Goal: Information Seeking & Learning: Understand process/instructions

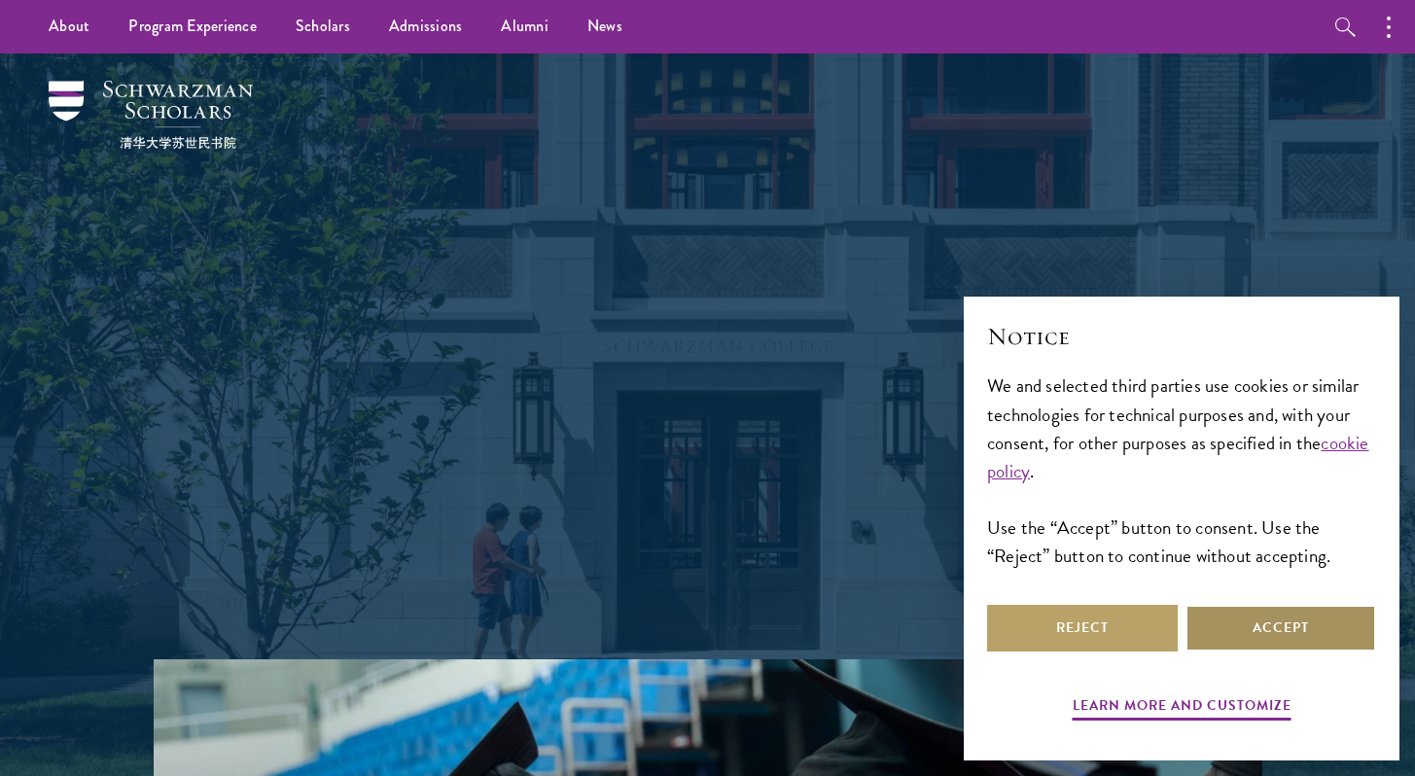
click at [1226, 605] on button "Accept" at bounding box center [1280, 628] width 191 height 47
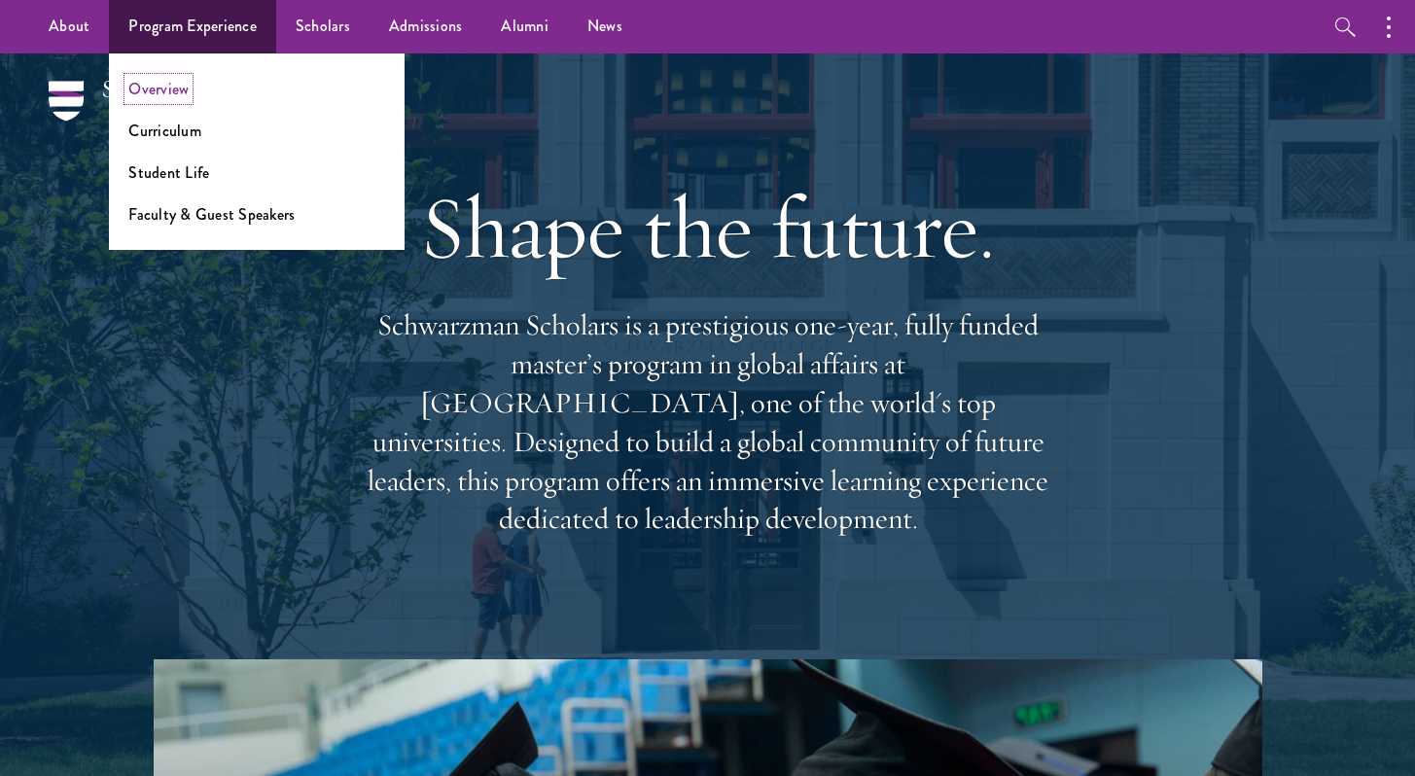
click at [157, 93] on link "Overview" at bounding box center [158, 89] width 60 height 22
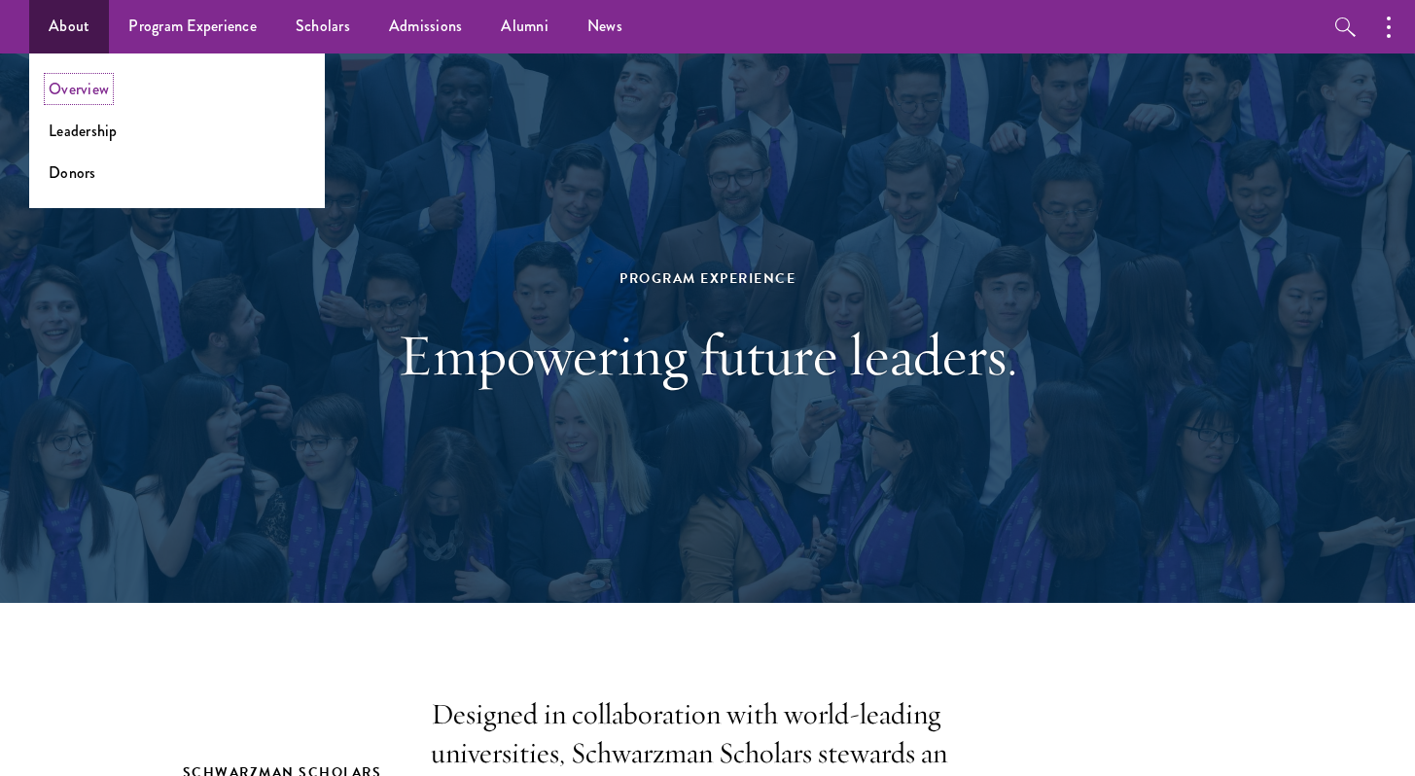
click at [98, 95] on link "Overview" at bounding box center [79, 89] width 60 height 22
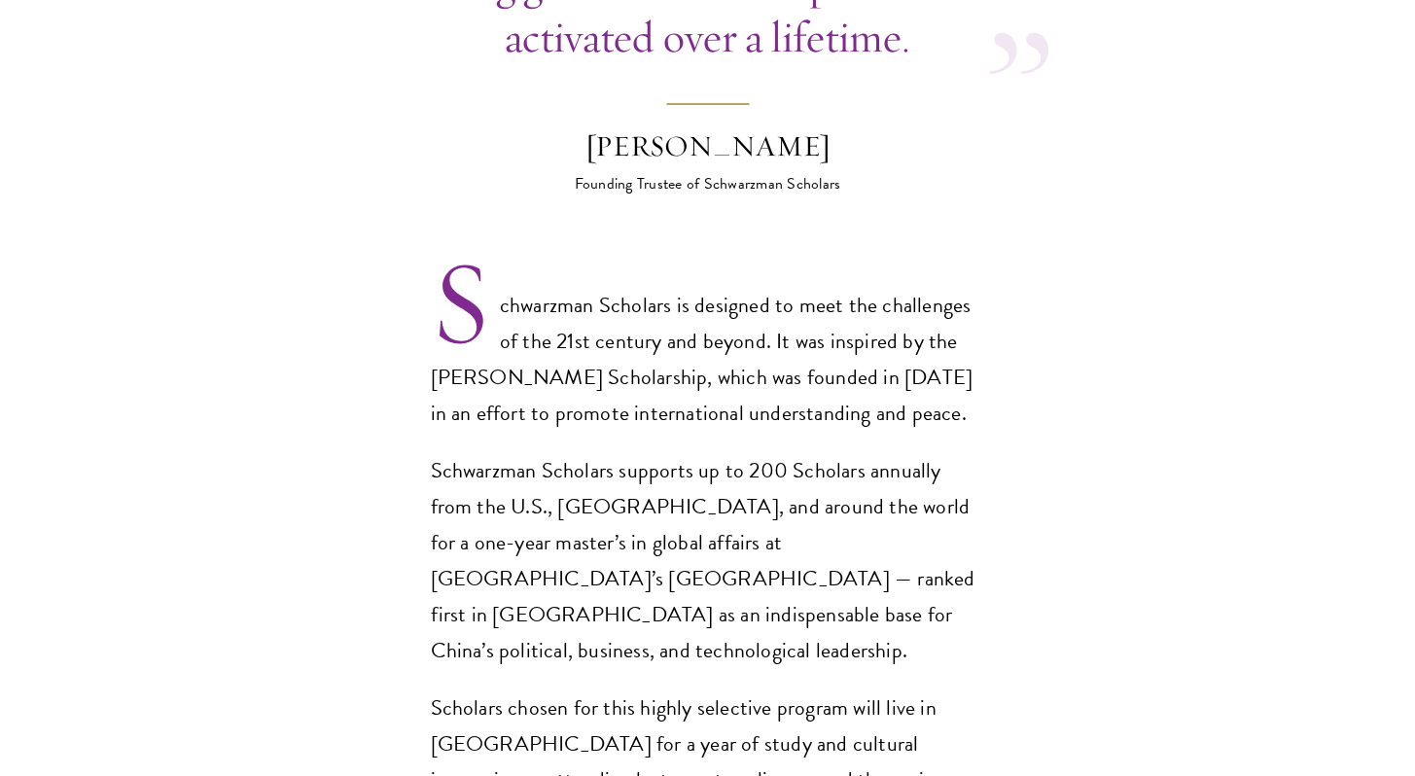
scroll to position [1712, 0]
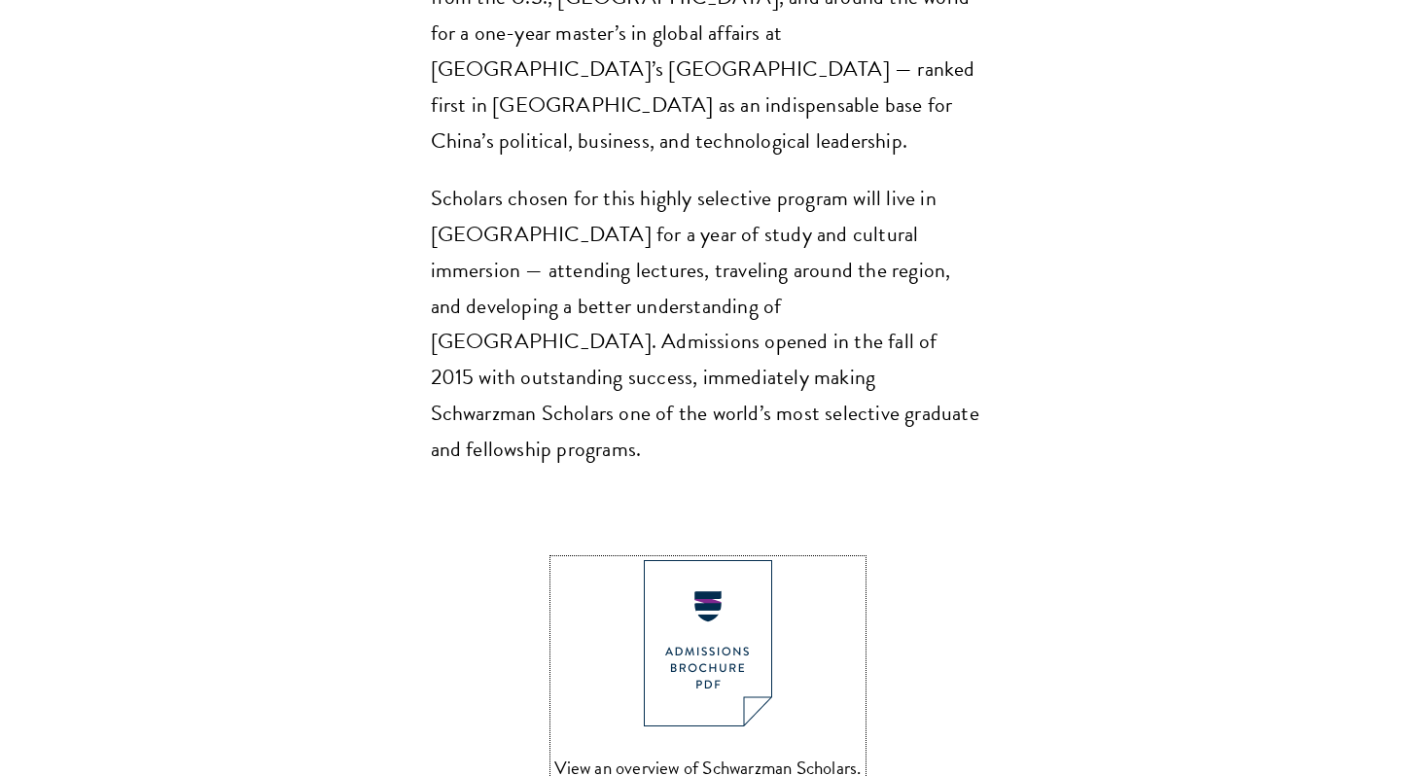
click at [732, 683] on link "View an overview of Schwarzman Scholars. DOWNLOAD" at bounding box center [707, 696] width 307 height 273
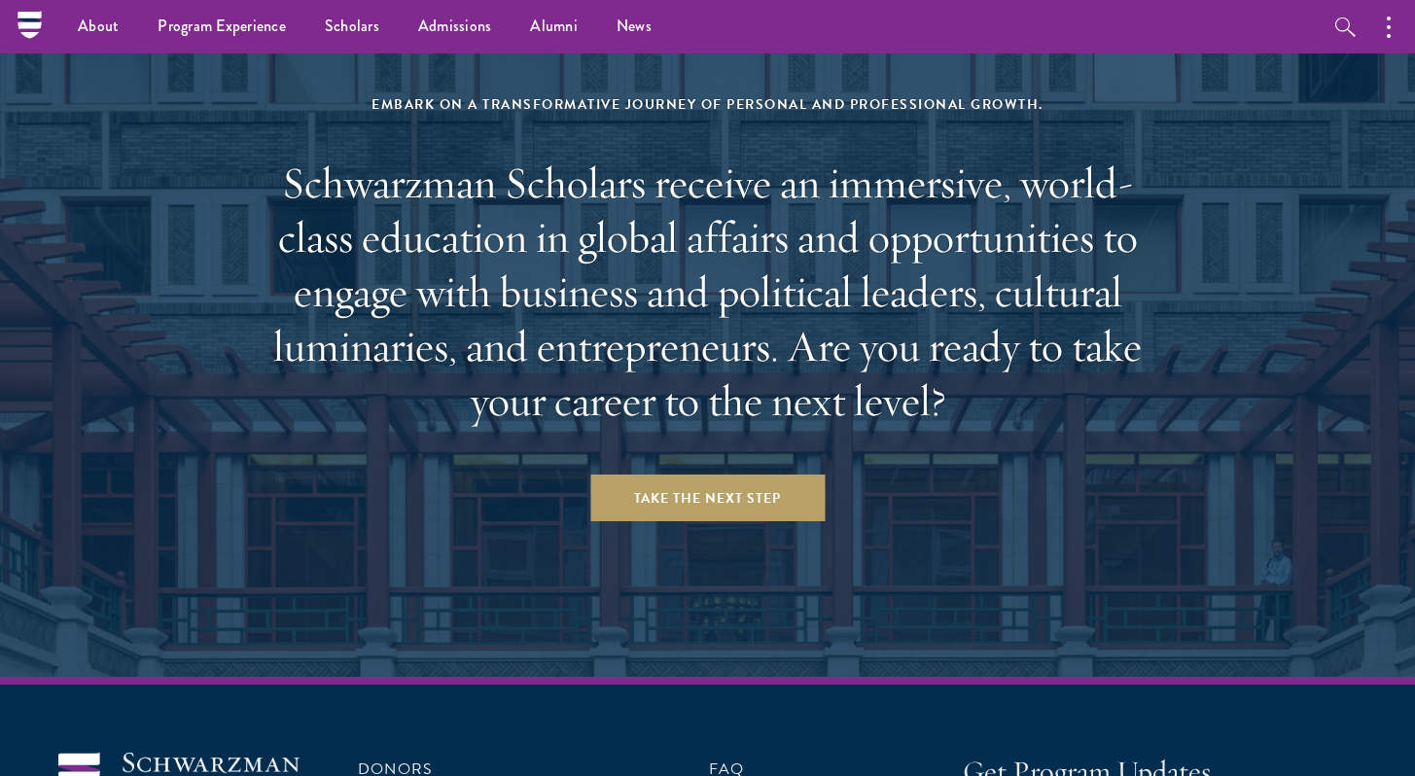
scroll to position [7971, 0]
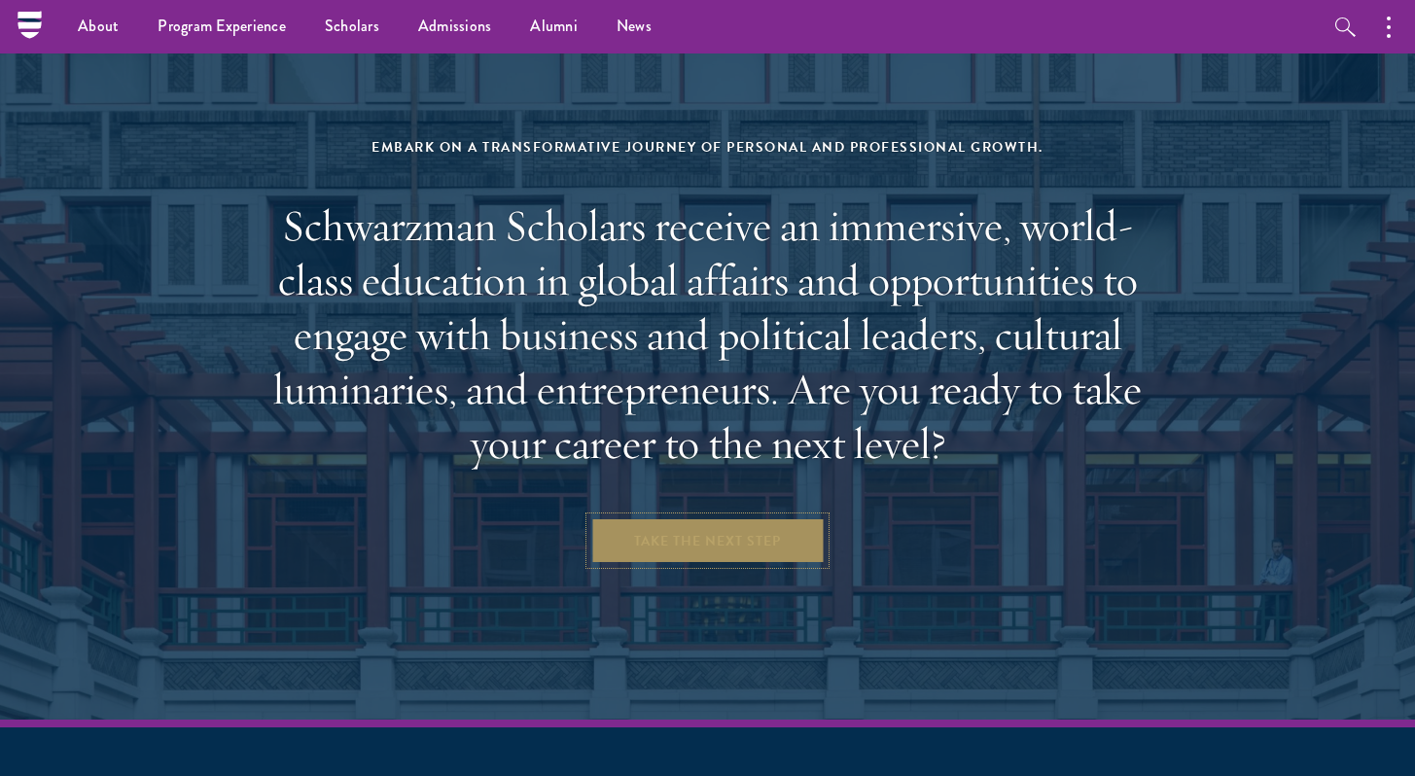
click at [749, 517] on link "Take the Next Step" at bounding box center [707, 540] width 234 height 47
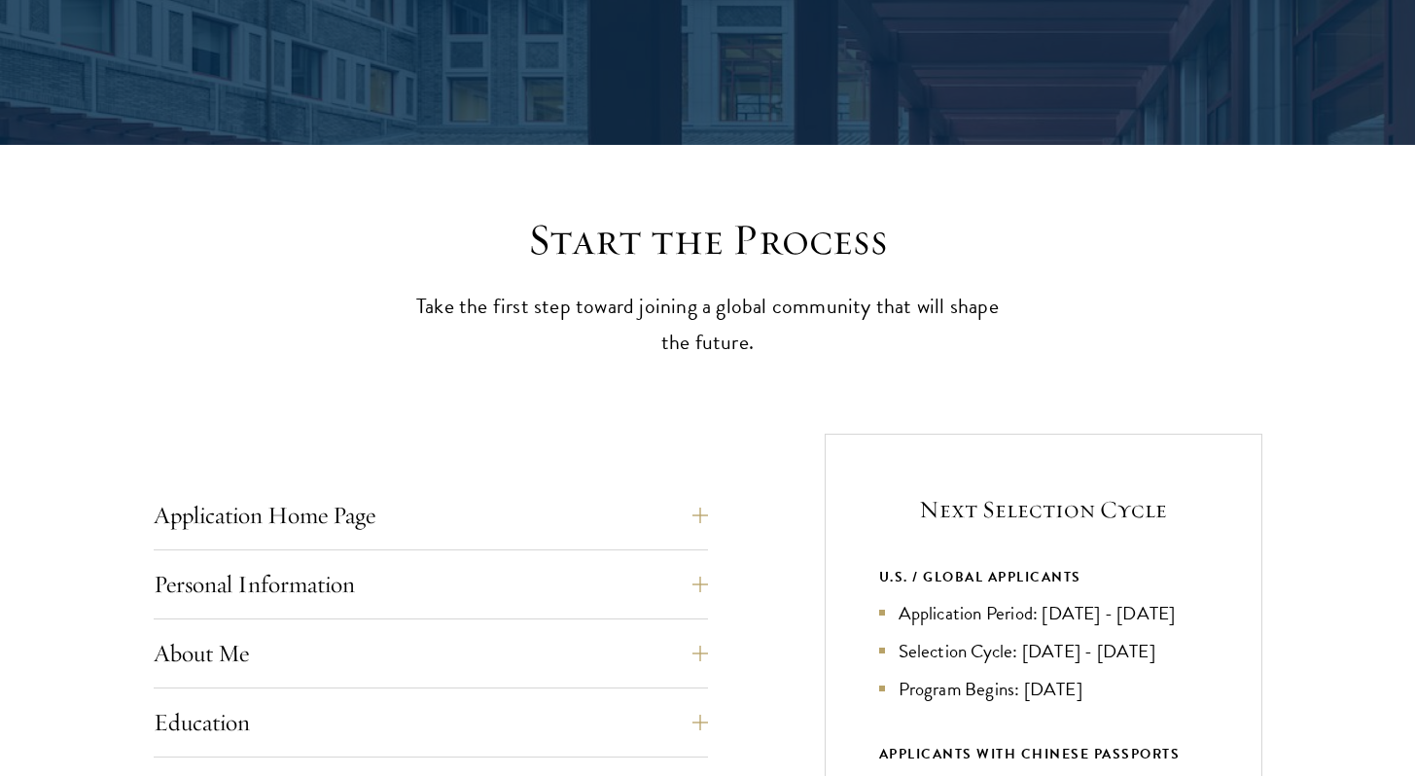
scroll to position [396, 0]
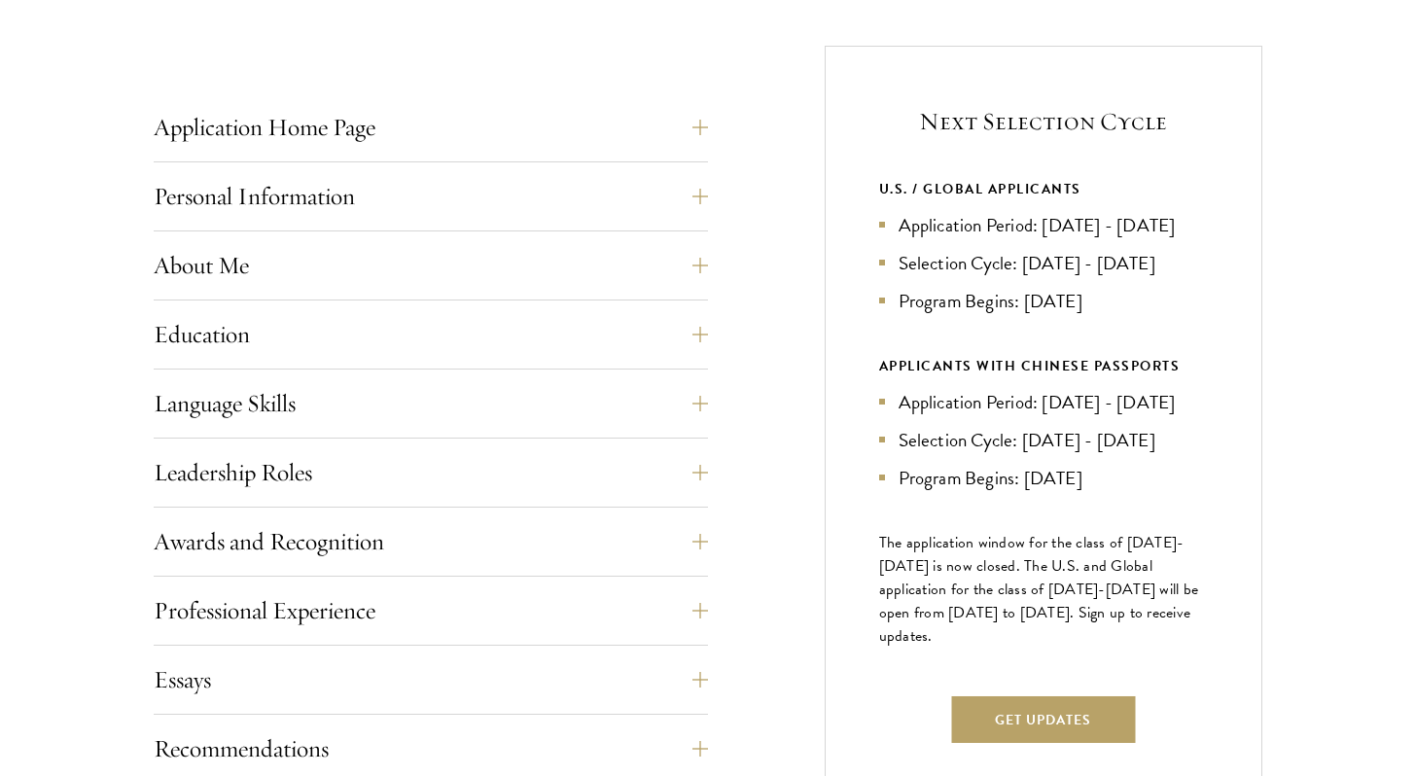
scroll to position [841, 0]
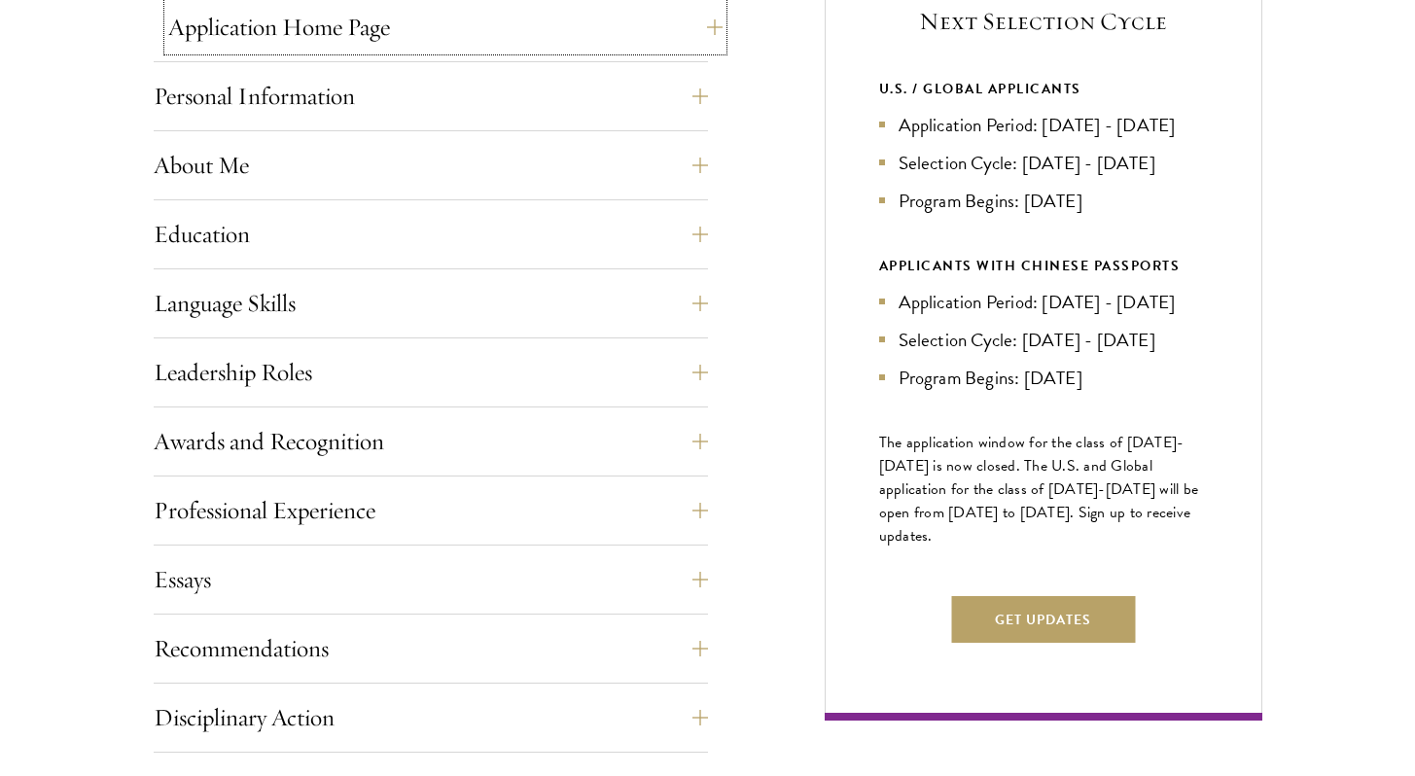
click at [695, 19] on button "Application Home Page" at bounding box center [445, 27] width 554 height 47
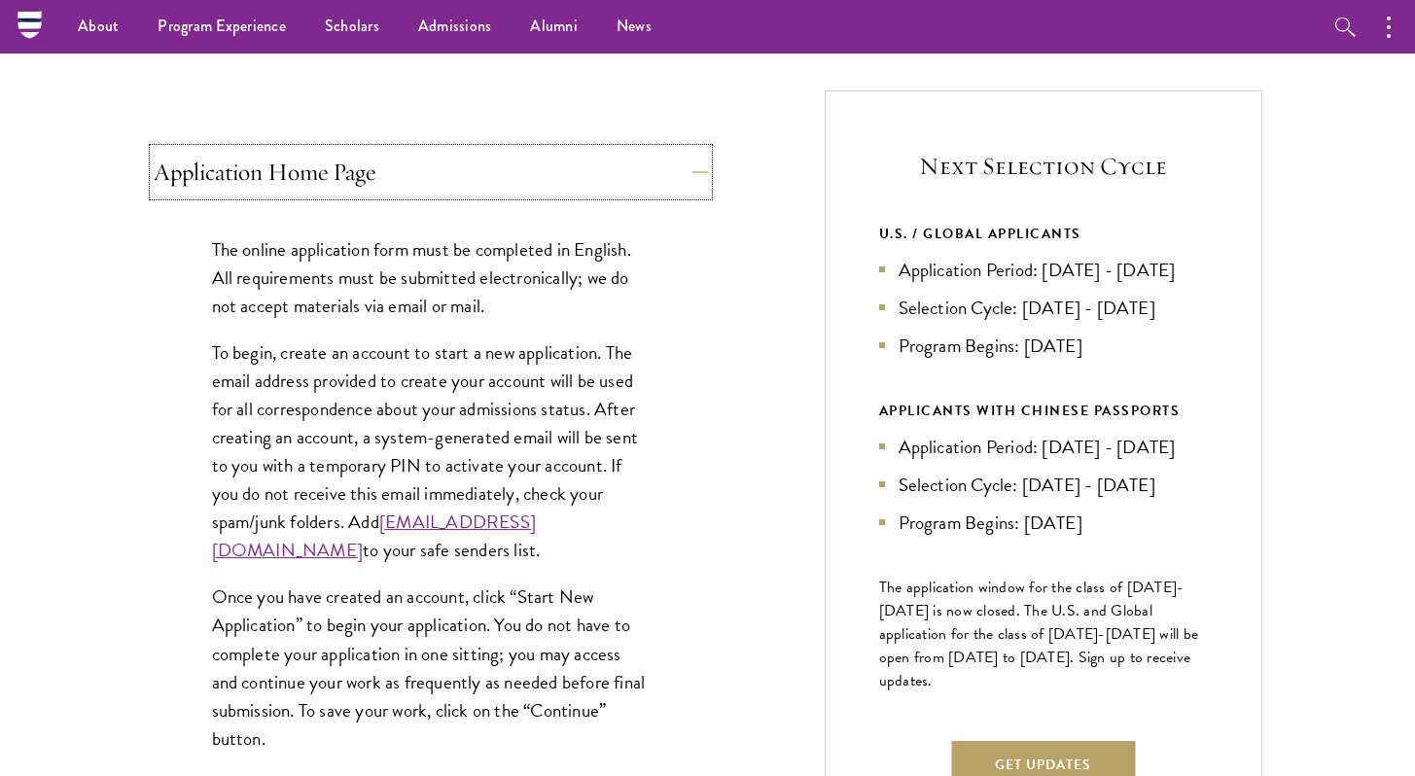
scroll to position [628, 0]
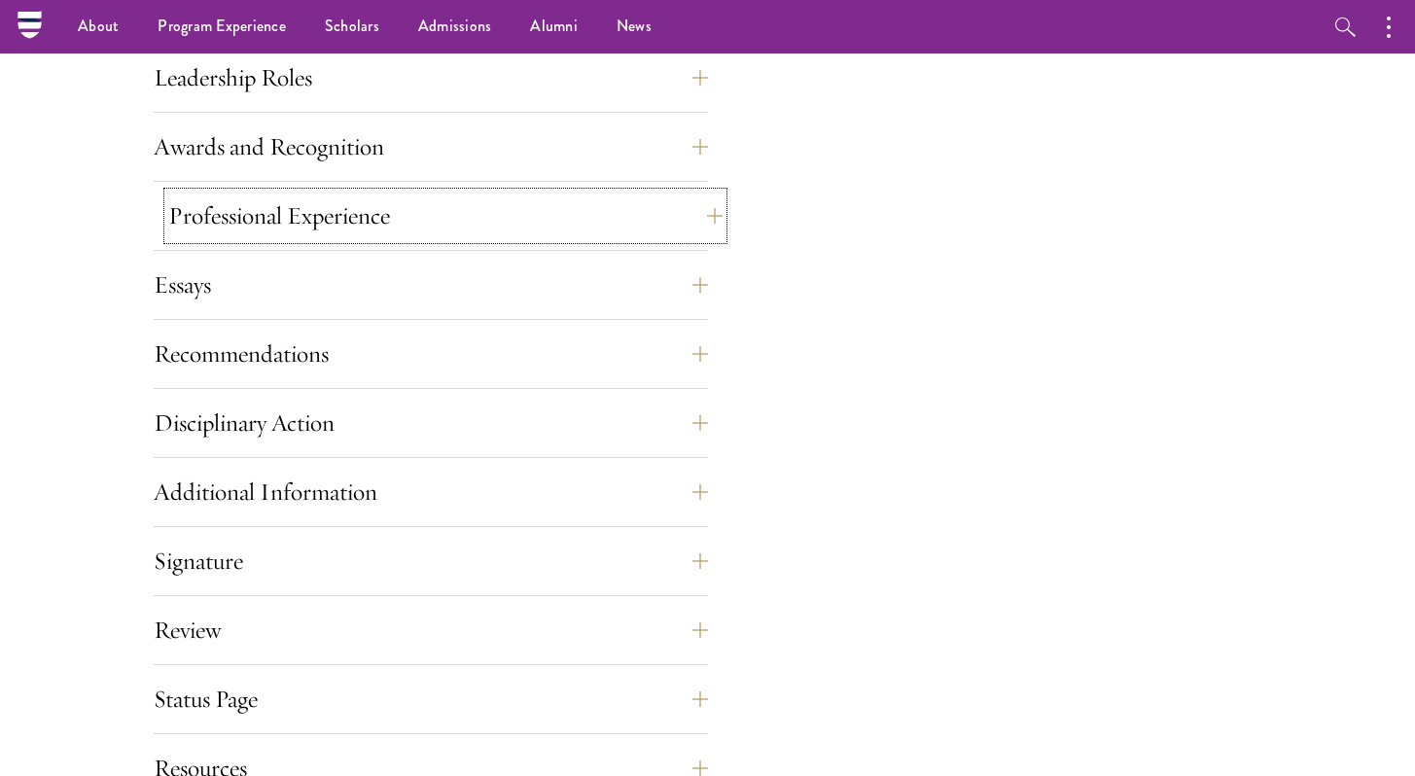
click at [704, 223] on button "Professional Experience" at bounding box center [445, 216] width 554 height 47
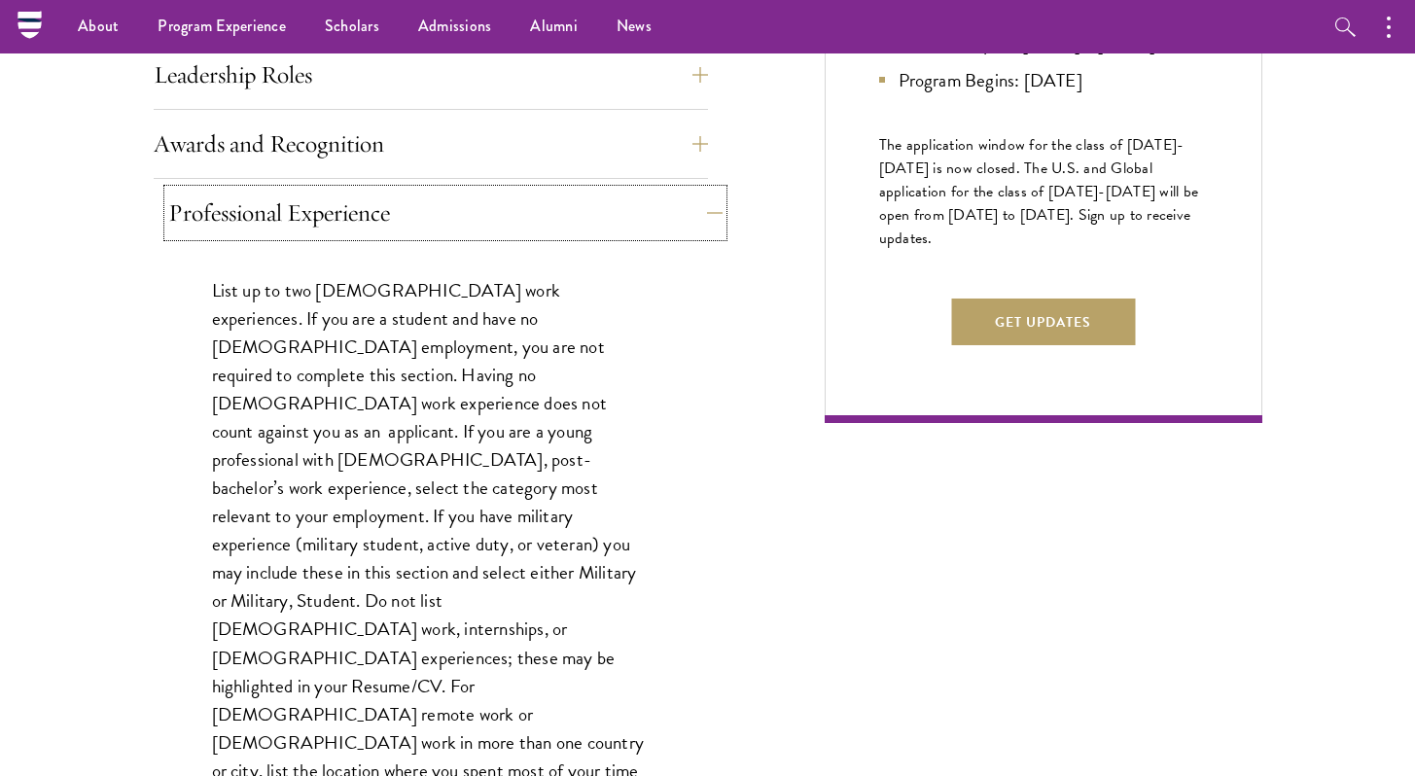
scroll to position [1136, 0]
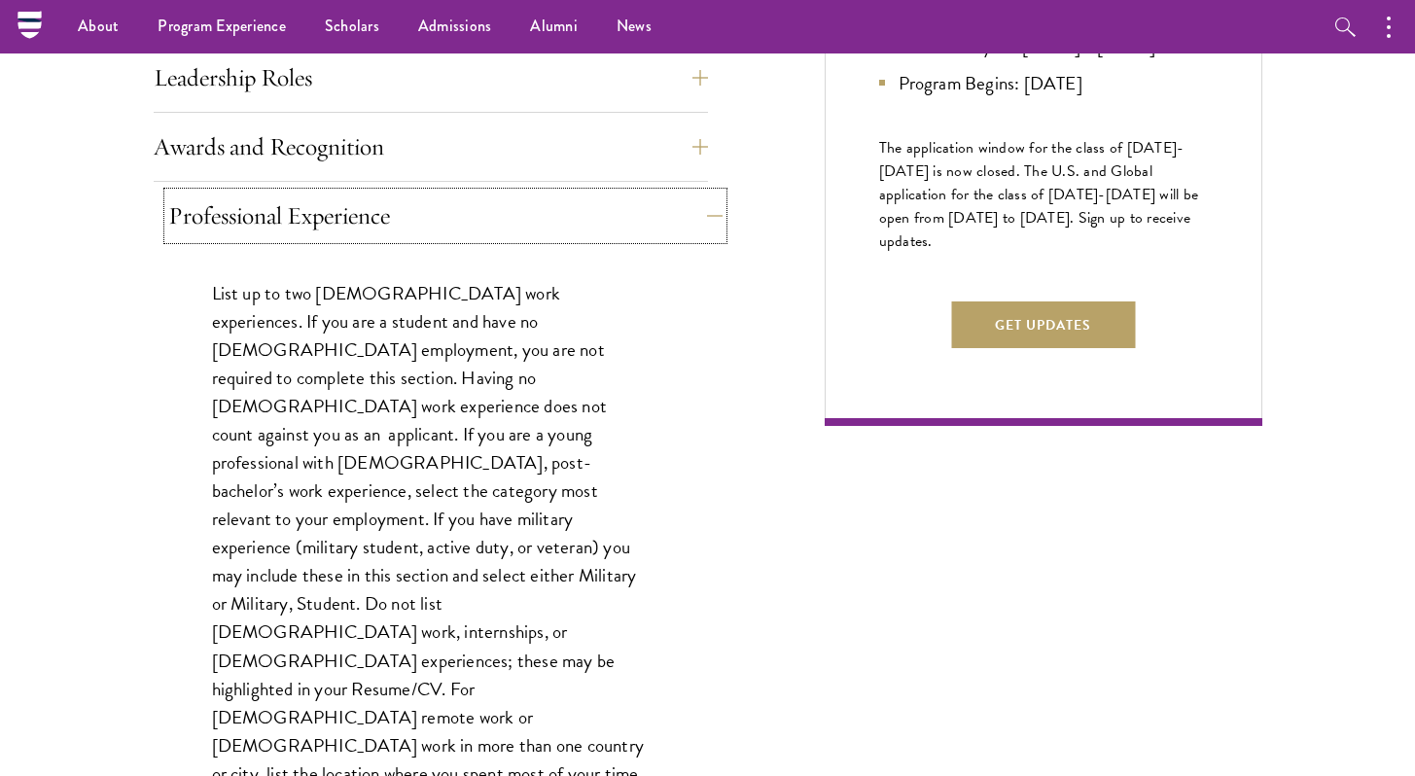
click at [703, 224] on button "Professional Experience" at bounding box center [445, 216] width 554 height 47
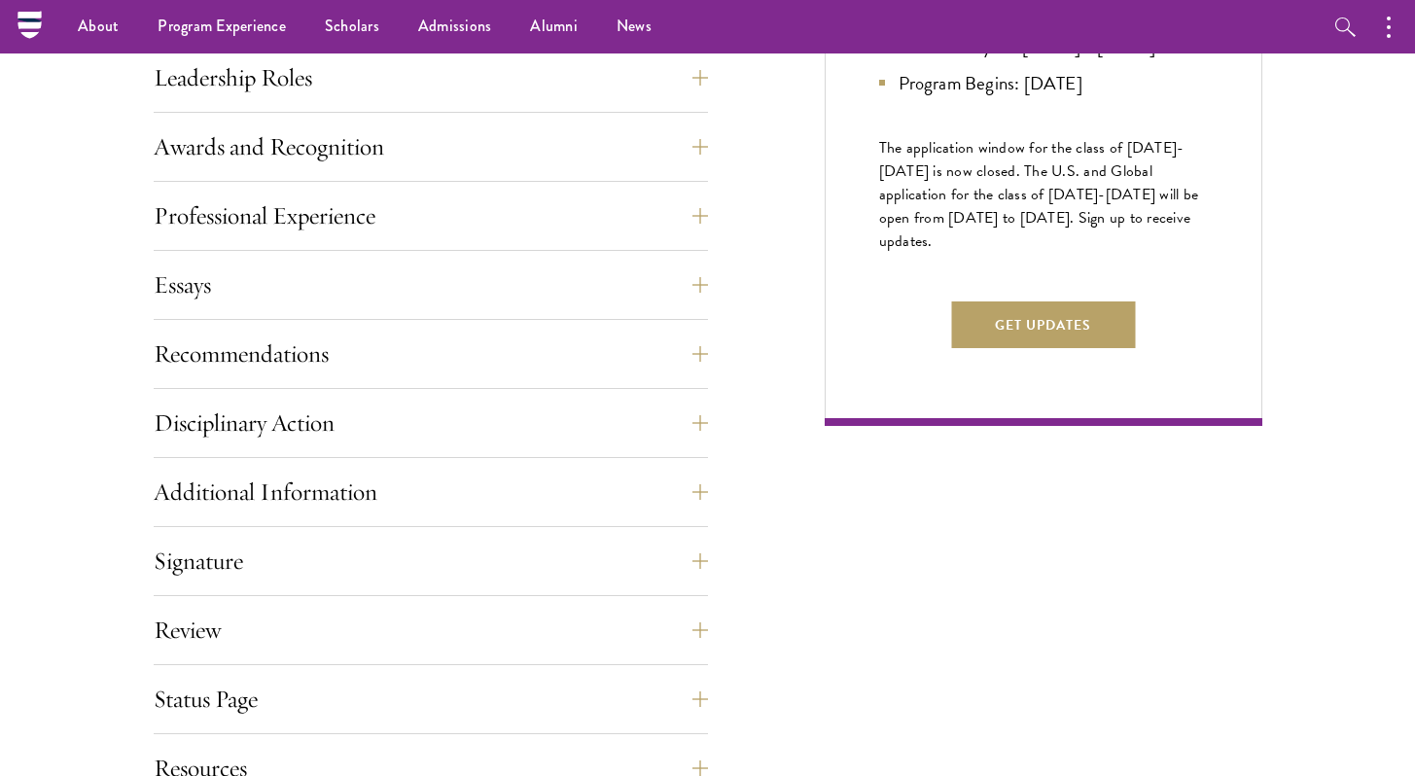
click at [678, 309] on div "Essays Each applicant is required to provide two essays and two short answer re…" at bounding box center [431, 291] width 554 height 58
click at [684, 300] on button "Essays" at bounding box center [445, 285] width 554 height 47
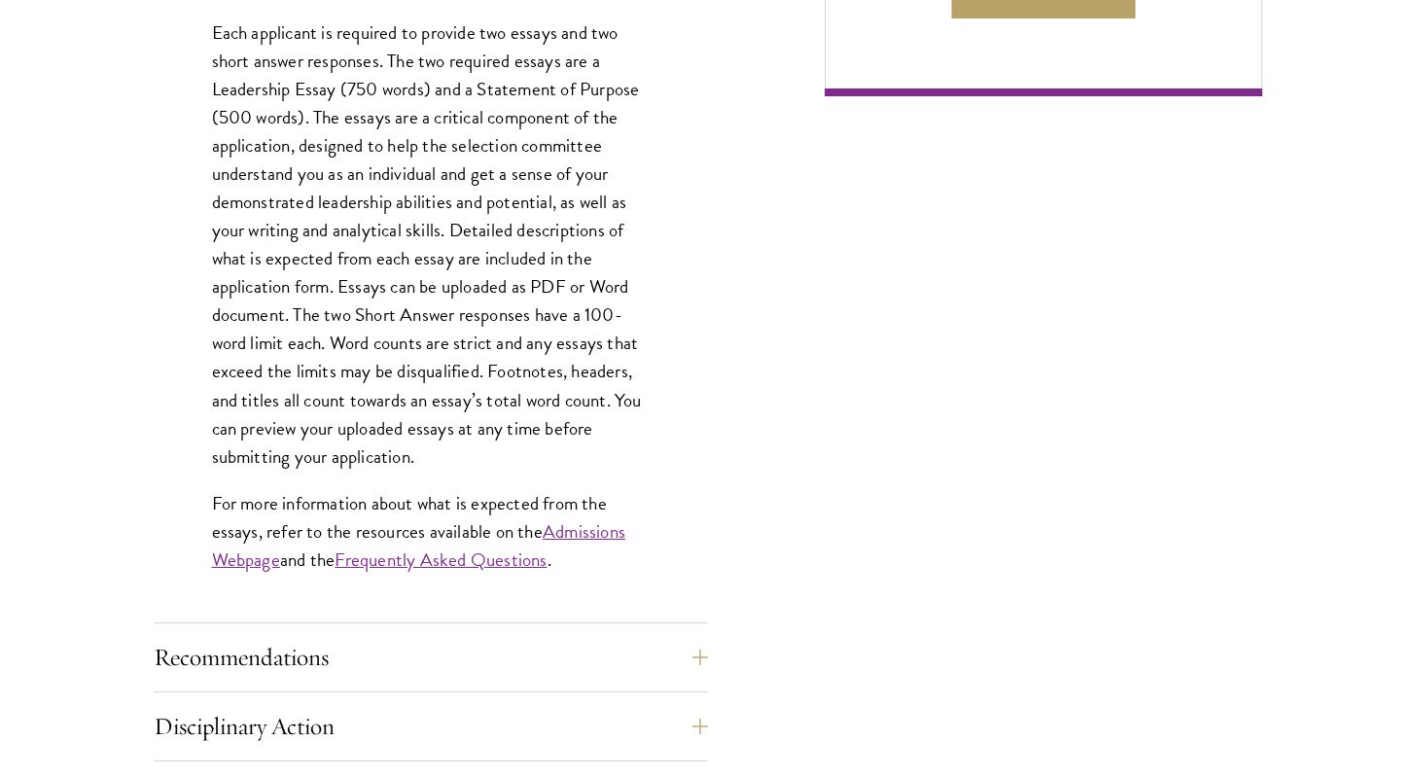
scroll to position [1506, 0]
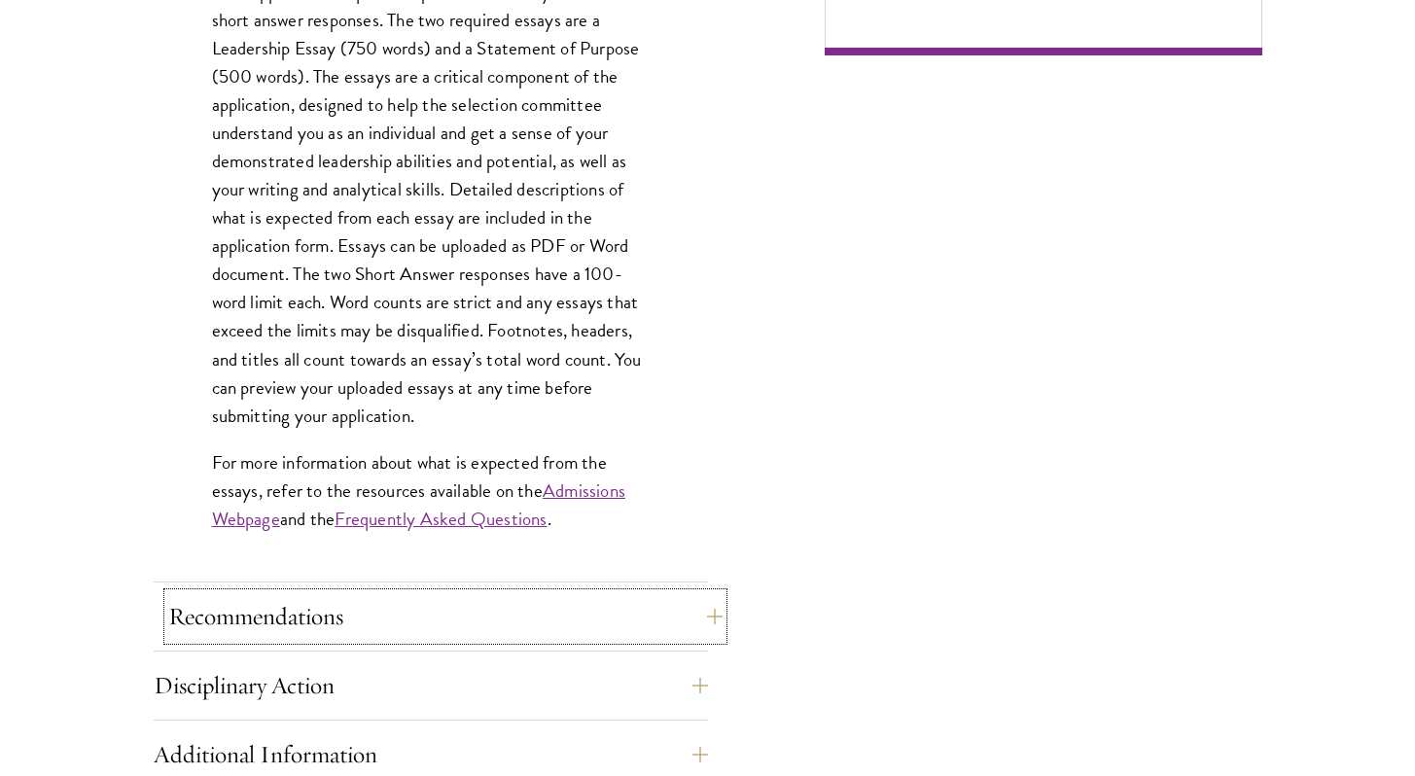
click at [621, 605] on button "Recommendations" at bounding box center [445, 616] width 554 height 47
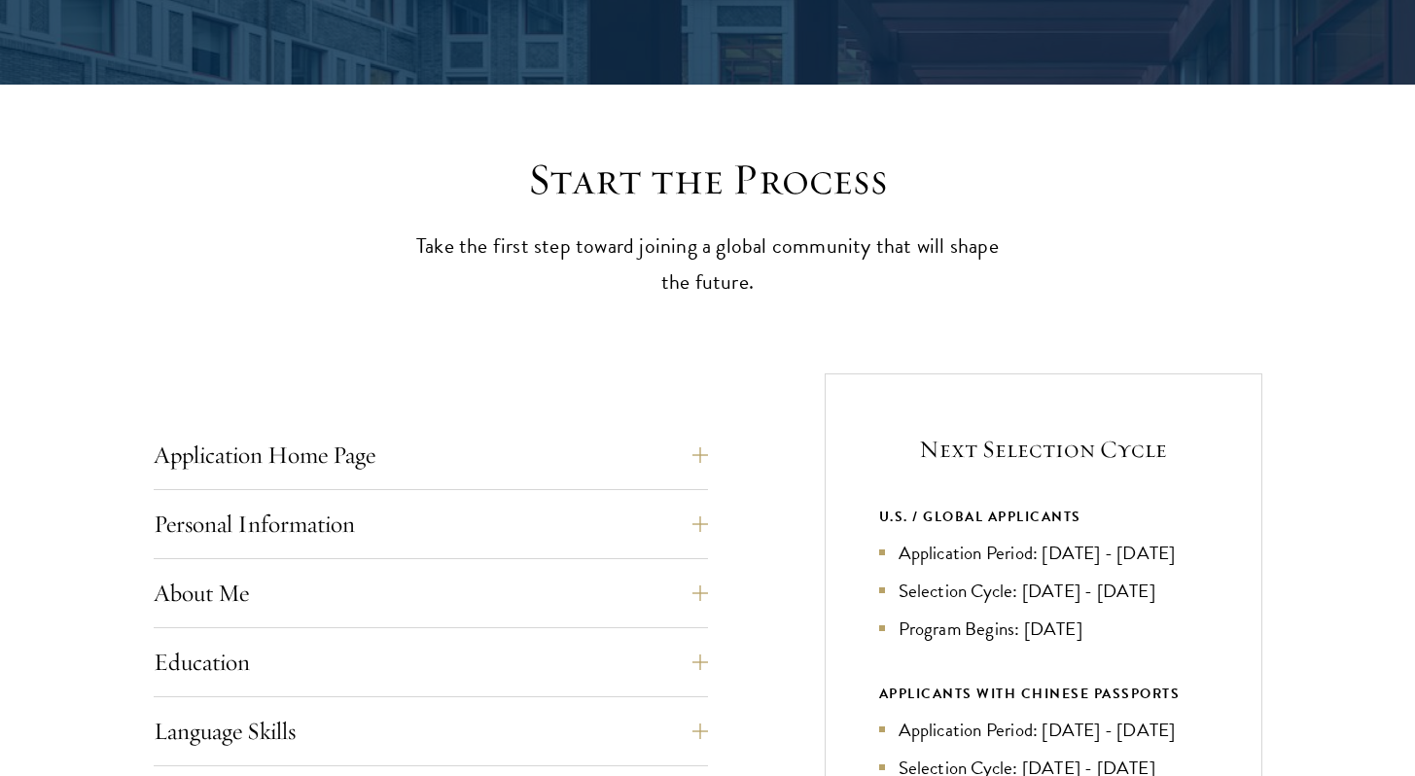
scroll to position [834, 0]
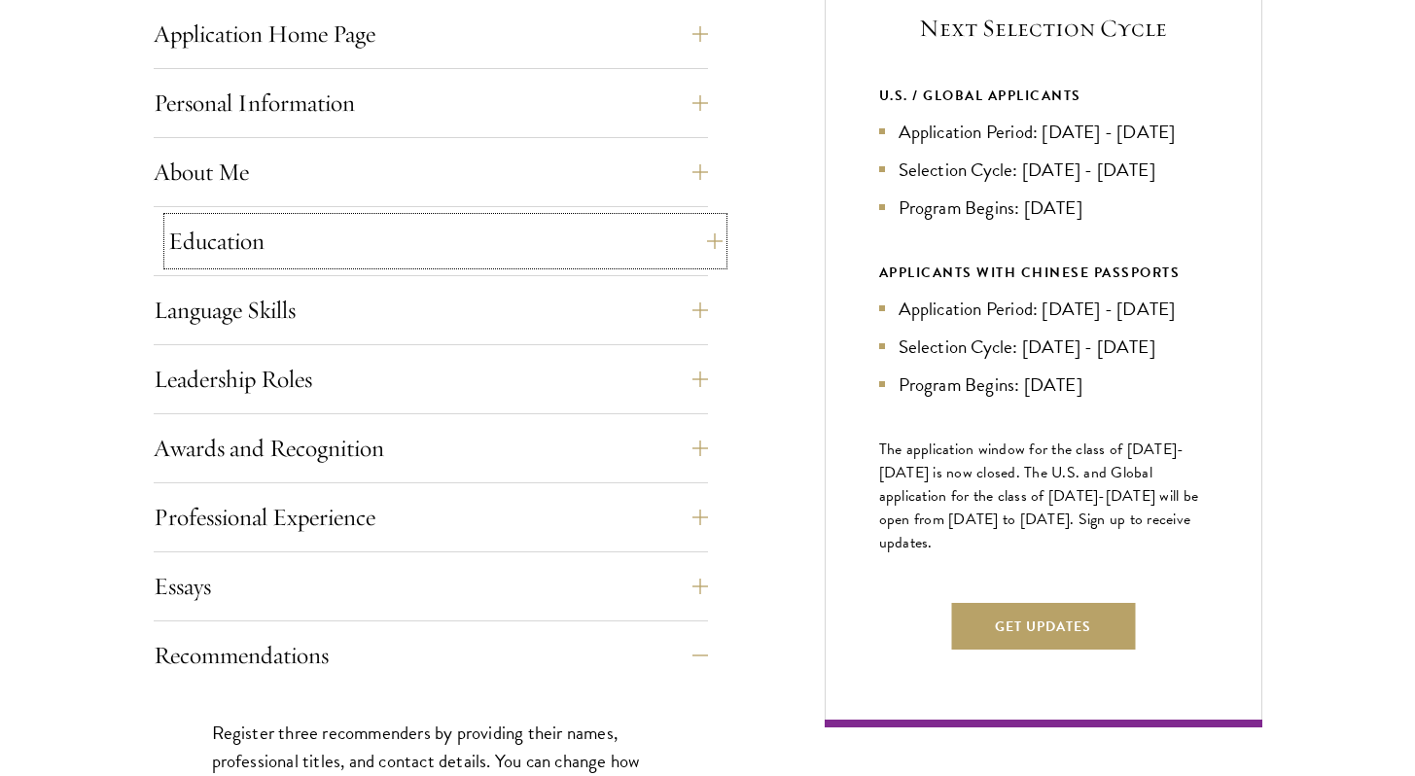
click at [690, 254] on button "Education" at bounding box center [445, 241] width 554 height 47
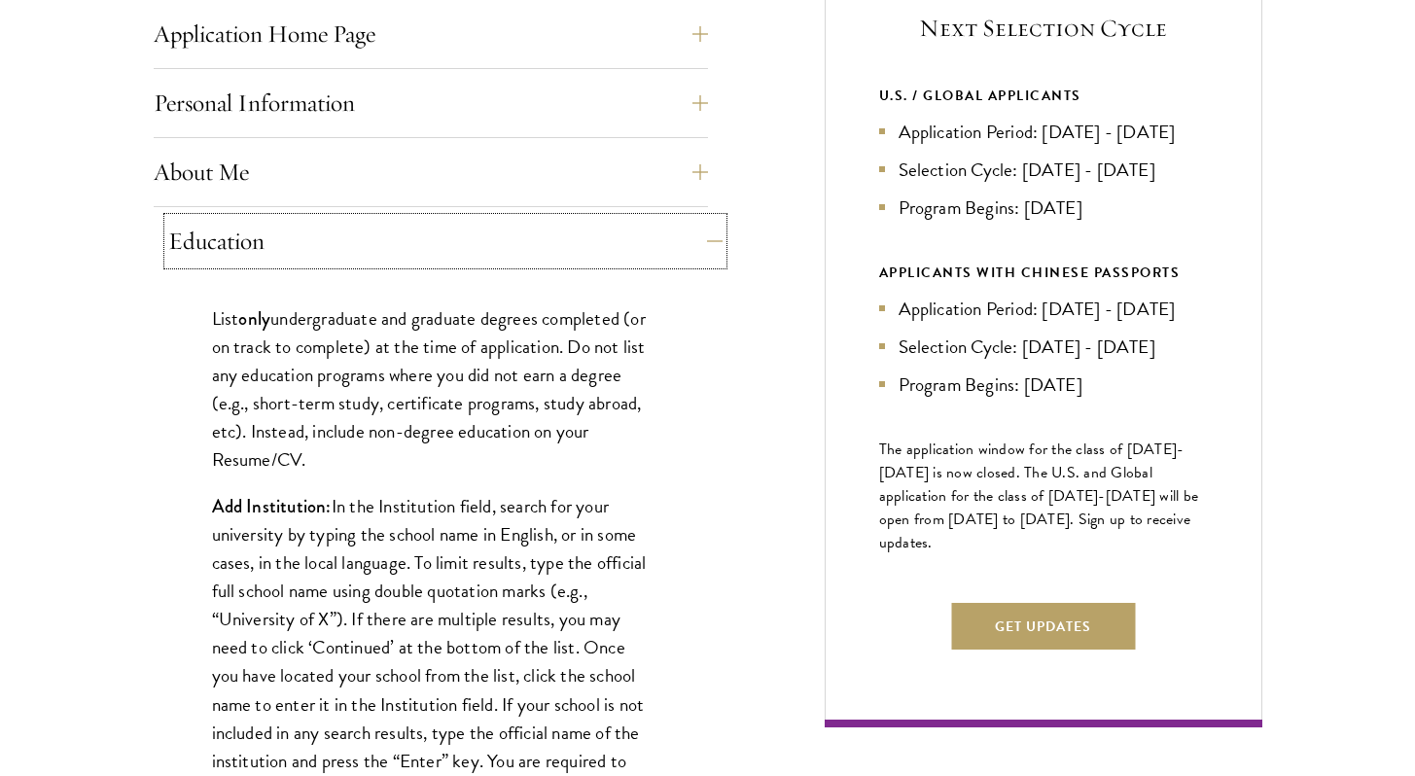
click at [690, 254] on button "Education" at bounding box center [445, 241] width 554 height 47
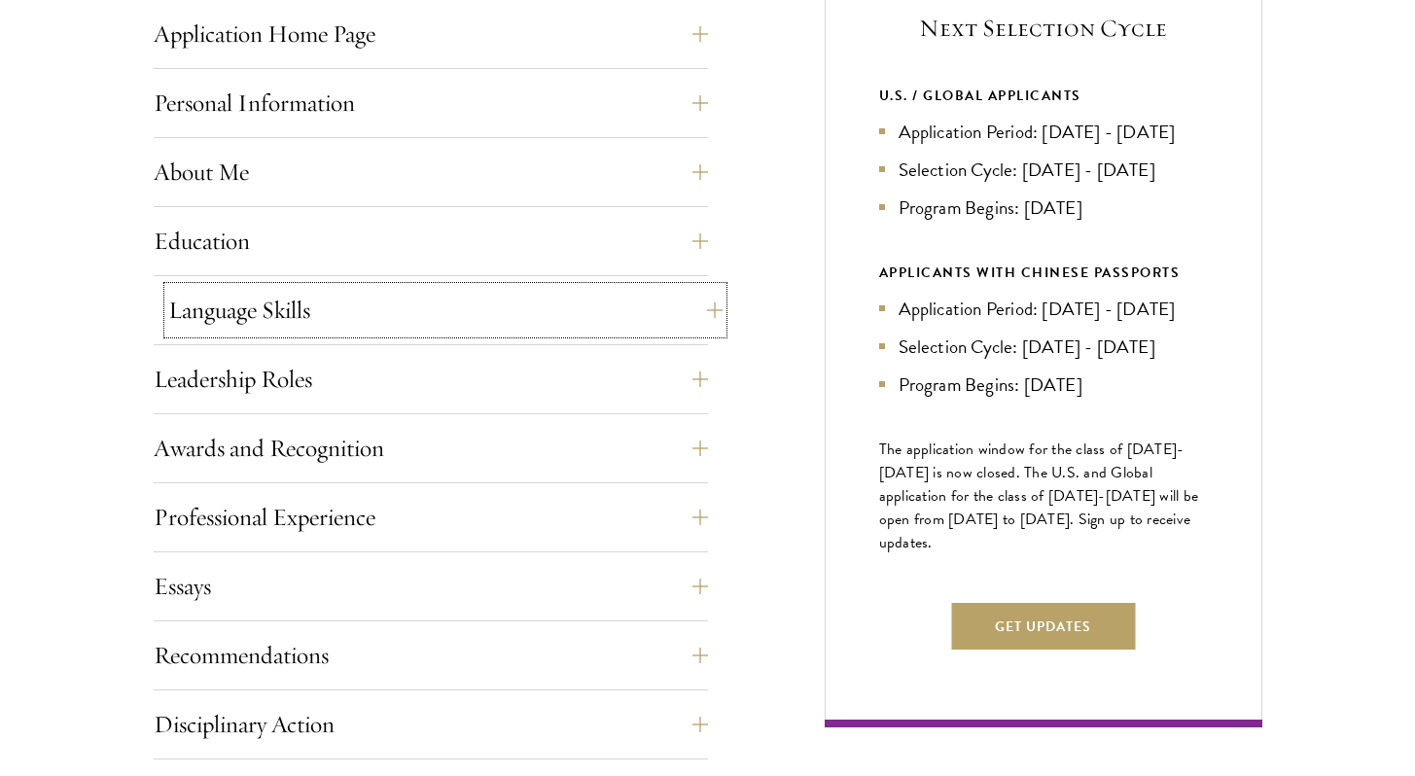
click at [694, 302] on button "Language Skills" at bounding box center [445, 310] width 554 height 47
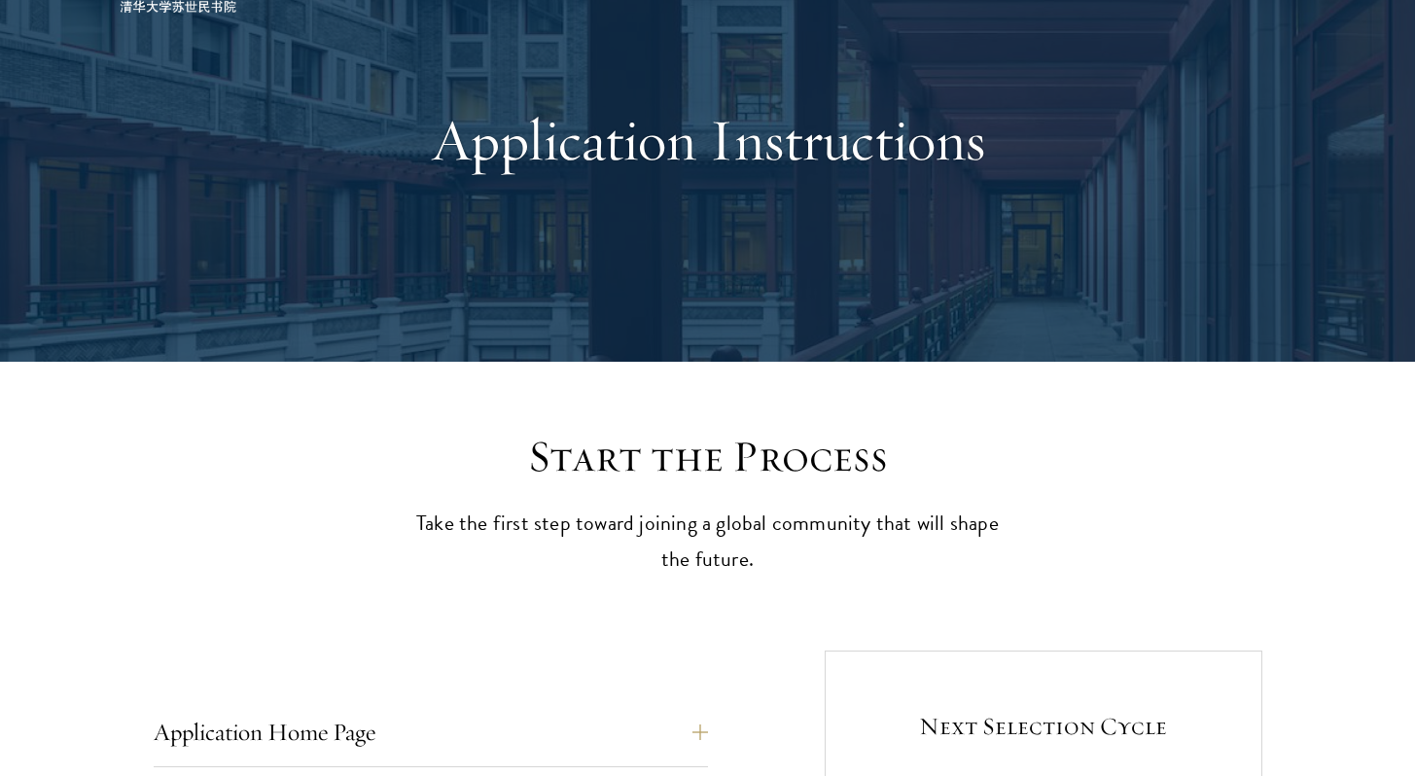
scroll to position [0, 0]
